Goal: Task Accomplishment & Management: Use online tool/utility

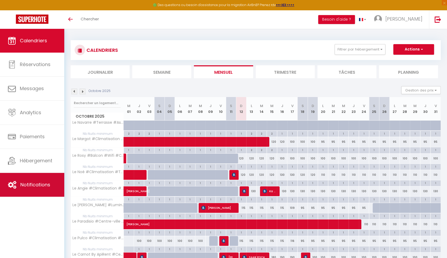
click at [34, 183] on span "Notifications" at bounding box center [35, 184] width 30 height 7
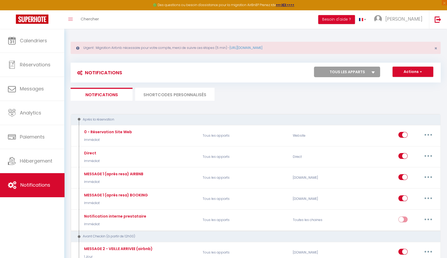
click at [183, 94] on li "SHORTCODES PERSONNALISÉS" at bounding box center [174, 94] width 79 height 13
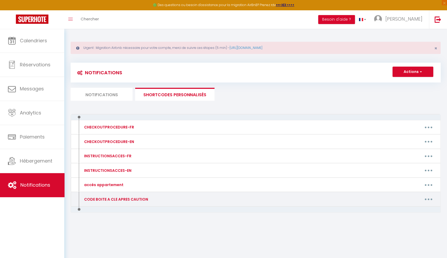
click at [431, 201] on button "button" at bounding box center [428, 199] width 15 height 8
click at [400, 213] on link "Editer" at bounding box center [414, 211] width 39 height 9
type input "CODE BOITE A CLE APRES CAUTION"
type textarea ":"
type textarea "4677"
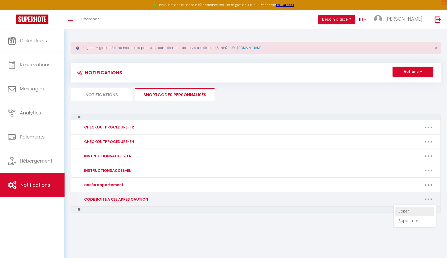
type textarea "4677"
type textarea "9730"
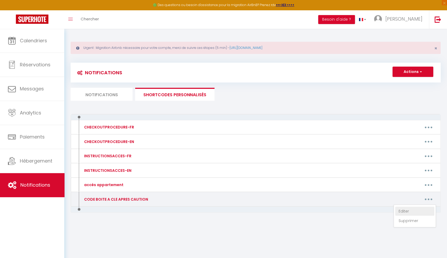
type textarea "4677"
type textarea "9631"
type textarea "4677"
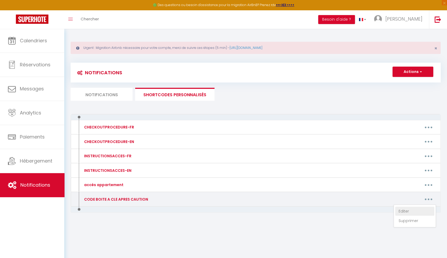
type textarea "9631"
type textarea "9730"
type textarea "4677"
type textarea "9828"
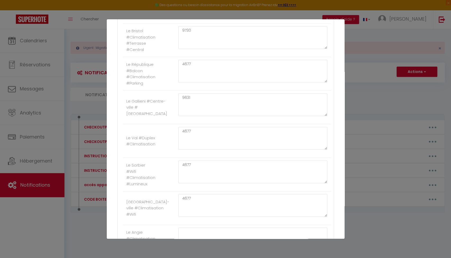
scroll to position [294, 0]
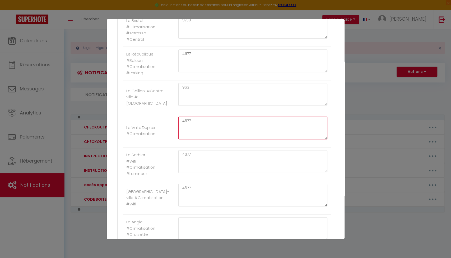
drag, startPoint x: 204, startPoint y: 123, endPoint x: 112, endPoint y: 119, distance: 92.1
click at [112, 119] on div "Nom * CODE BOITE A CLE APRES CAUTION Contenu * : Pour cet hébergement Afficher …" at bounding box center [226, 127] width 238 height 765
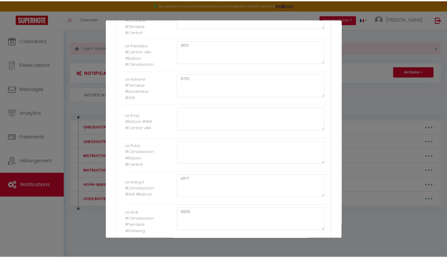
scroll to position [583, 0]
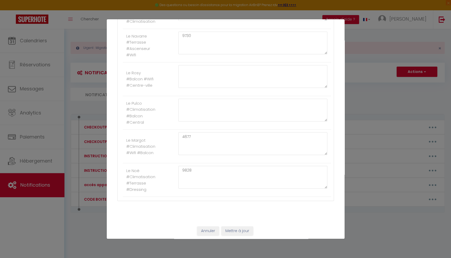
type textarea "1994"
click at [248, 227] on button "Mettre à jour" at bounding box center [238, 230] width 32 height 9
